Goal: Task Accomplishment & Management: Manage account settings

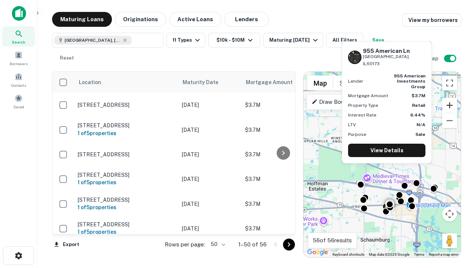
click at [450, 105] on button "Zoom in" at bounding box center [450, 105] width 15 height 15
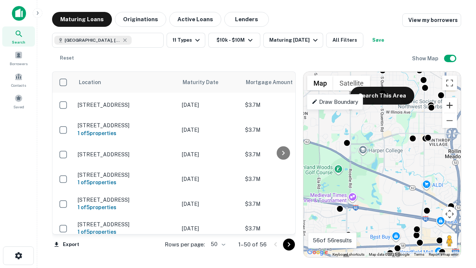
click at [450, 105] on button "Zoom in" at bounding box center [450, 105] width 15 height 15
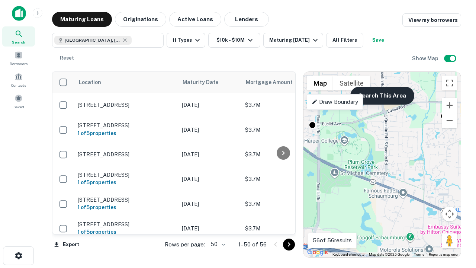
click at [382, 96] on button "Search This Area" at bounding box center [383, 96] width 64 height 18
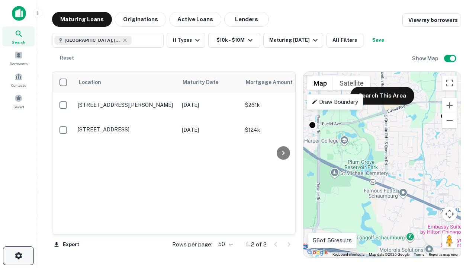
click at [18, 256] on icon "button" at bounding box center [18, 255] width 9 height 9
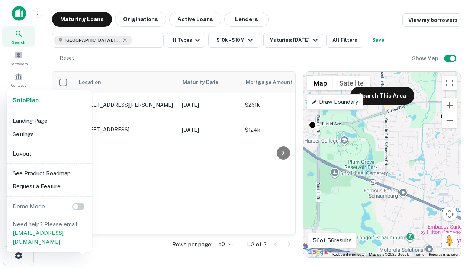
click at [49, 153] on li "Logout" at bounding box center [50, 153] width 80 height 13
